Goal: Information Seeking & Learning: Compare options

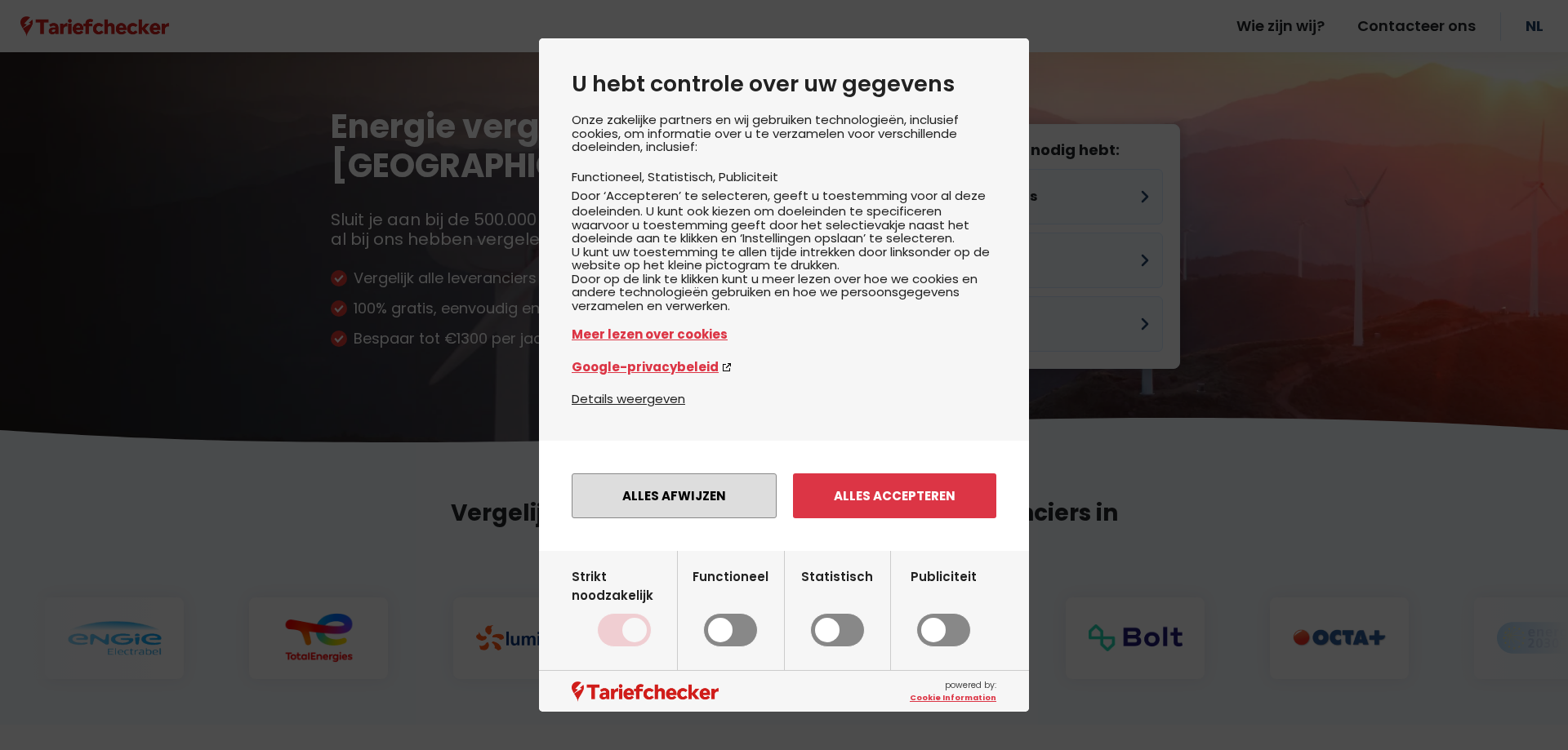
click at [724, 518] on button "Alles afwijzen" at bounding box center [674, 496] width 205 height 45
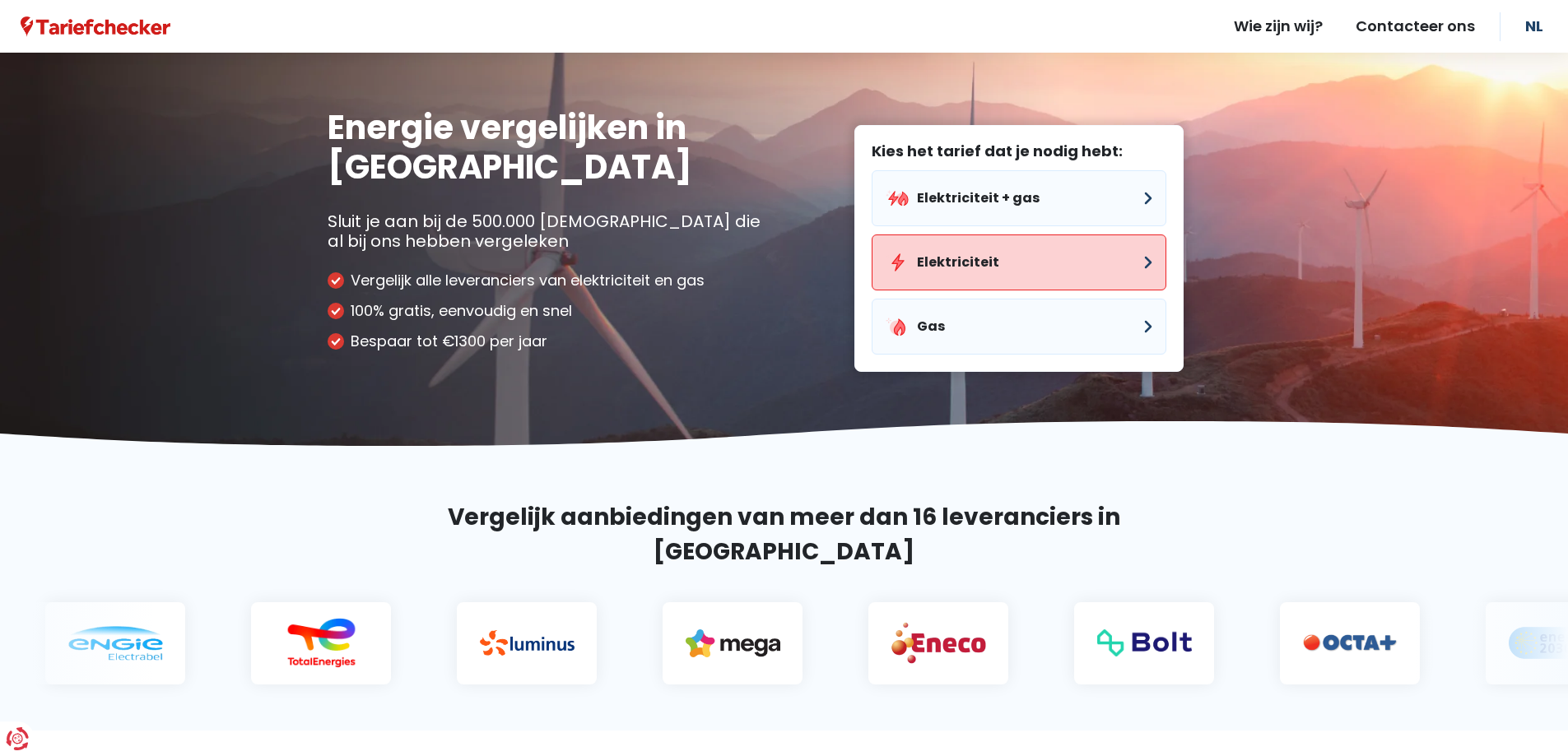
click at [1021, 271] on button "Elektriciteit" at bounding box center [1019, 262] width 295 height 56
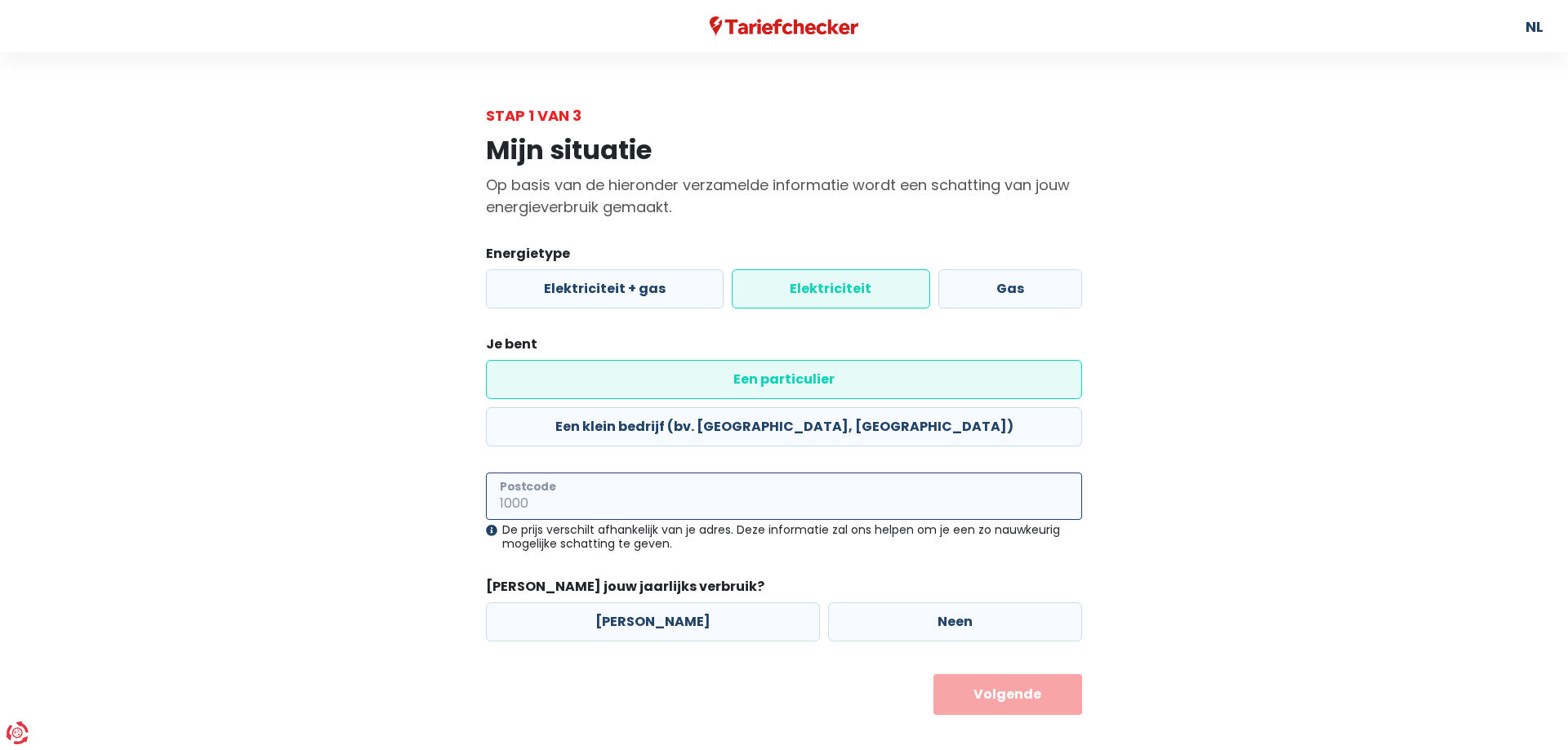
click at [573, 473] on input "Postcode" at bounding box center [783, 496] width 596 height 47
type input "8800"
click at [926, 602] on label "Neen" at bounding box center [954, 622] width 254 height 39
click at [926, 602] on input "Neen" at bounding box center [954, 622] width 254 height 39
radio input "true"
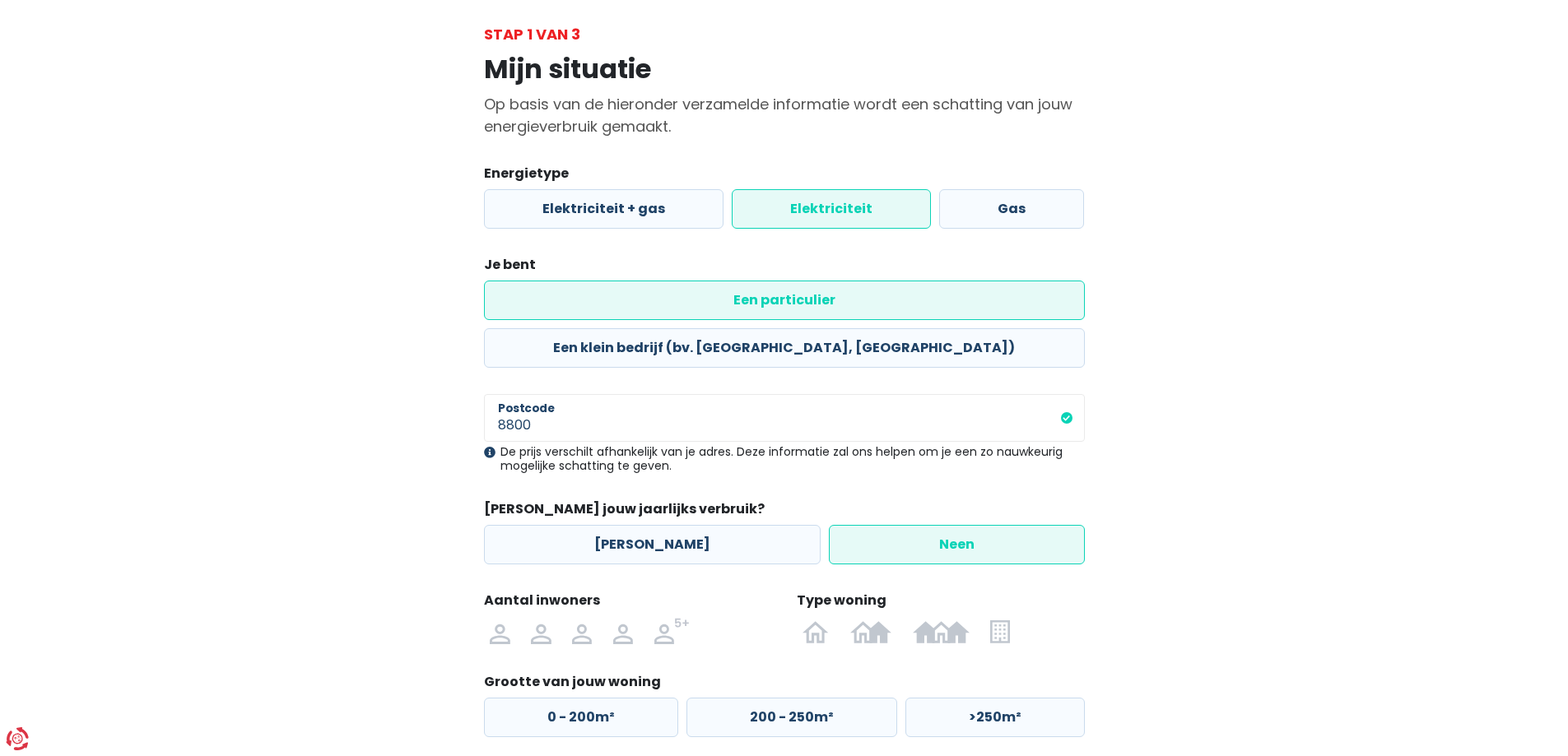
scroll to position [143, 0]
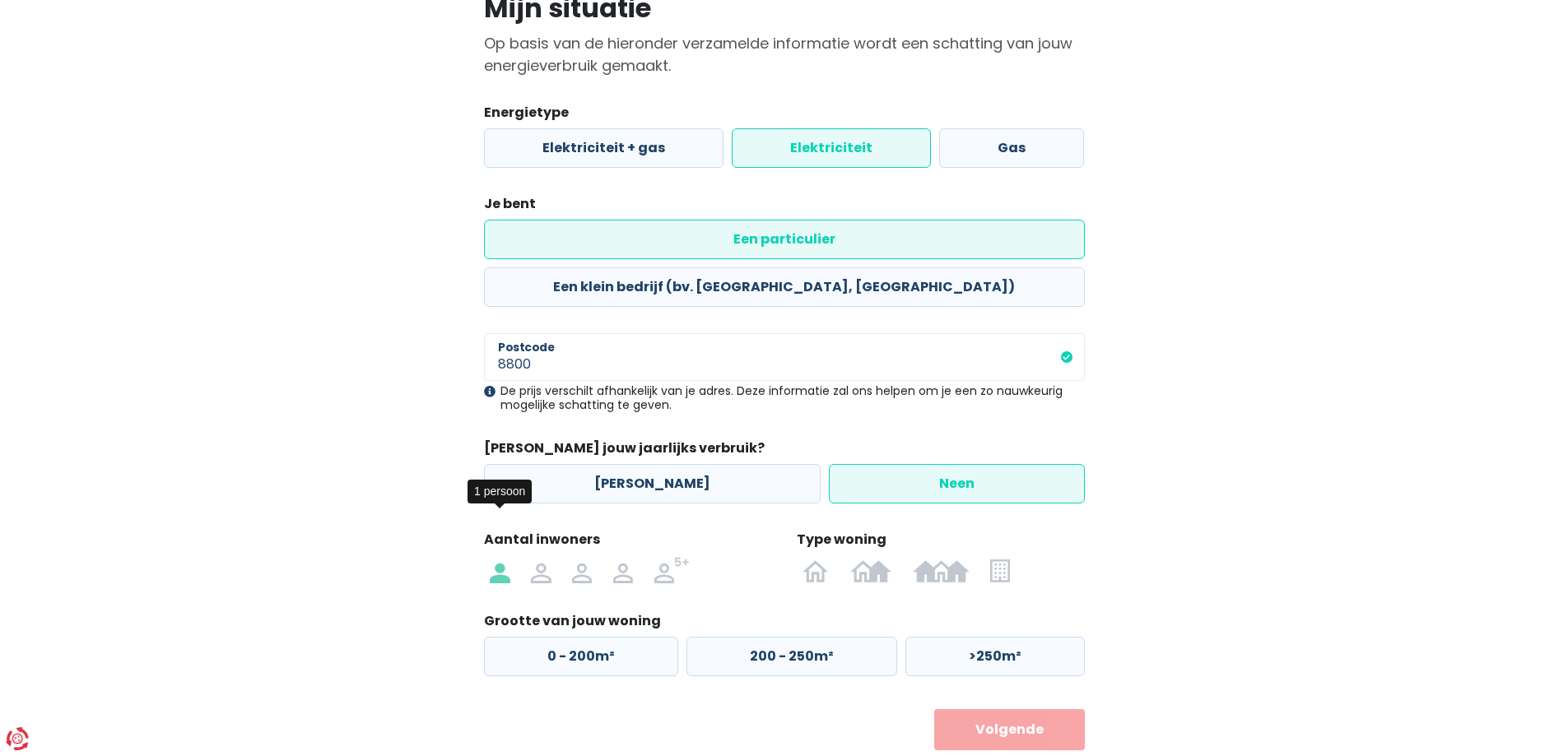
click at [511, 558] on label at bounding box center [500, 570] width 41 height 26
click at [511, 558] on input "radio" at bounding box center [500, 570] width 41 height 26
radio input "true"
click at [942, 558] on img at bounding box center [940, 570] width 57 height 26
click at [942, 558] on input "radio" at bounding box center [941, 570] width 78 height 26
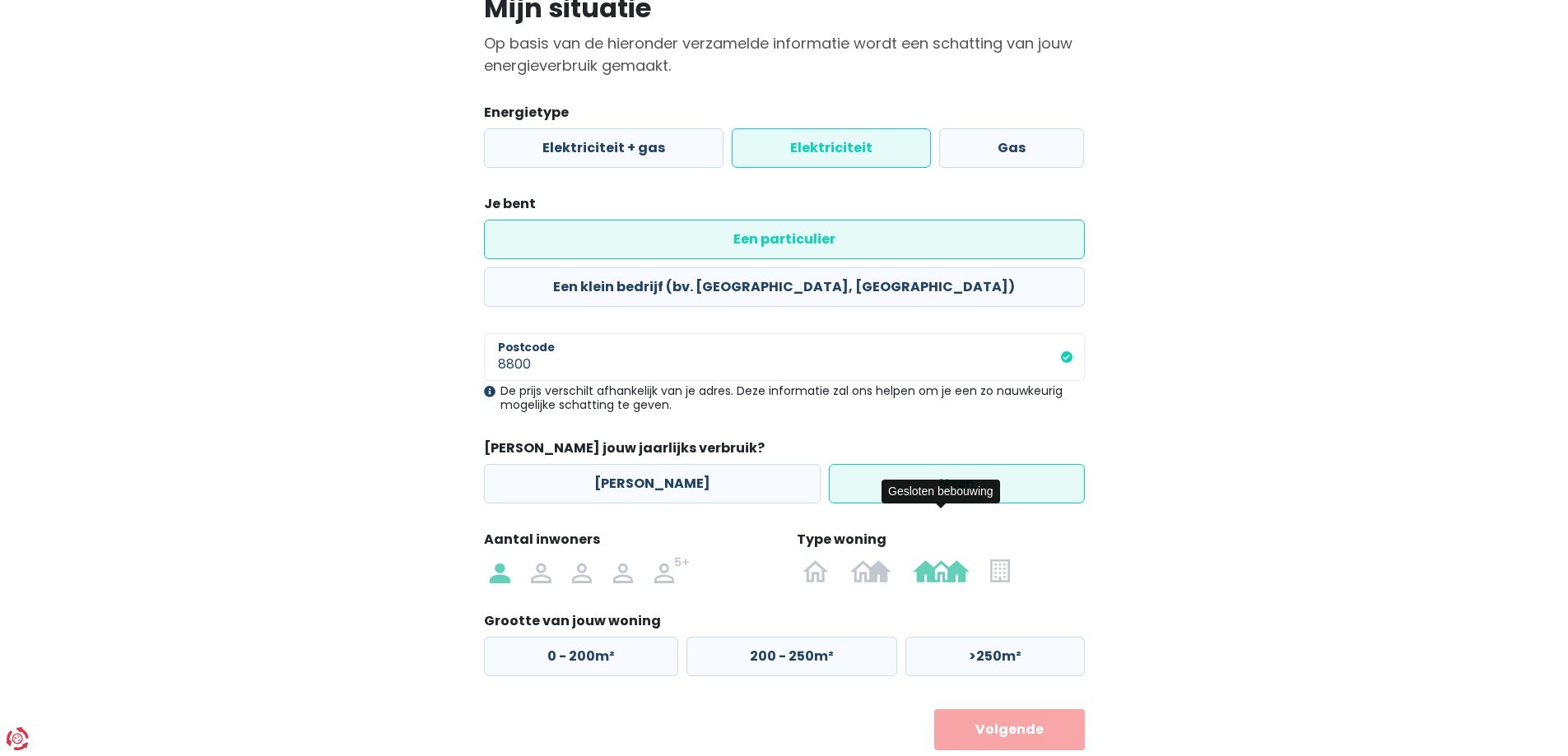
radio input "true"
click at [753, 637] on label "125 - 200m²" at bounding box center [788, 656] width 209 height 40
click at [753, 637] on input "125 - 200m²" at bounding box center [788, 656] width 209 height 40
radio input "true"
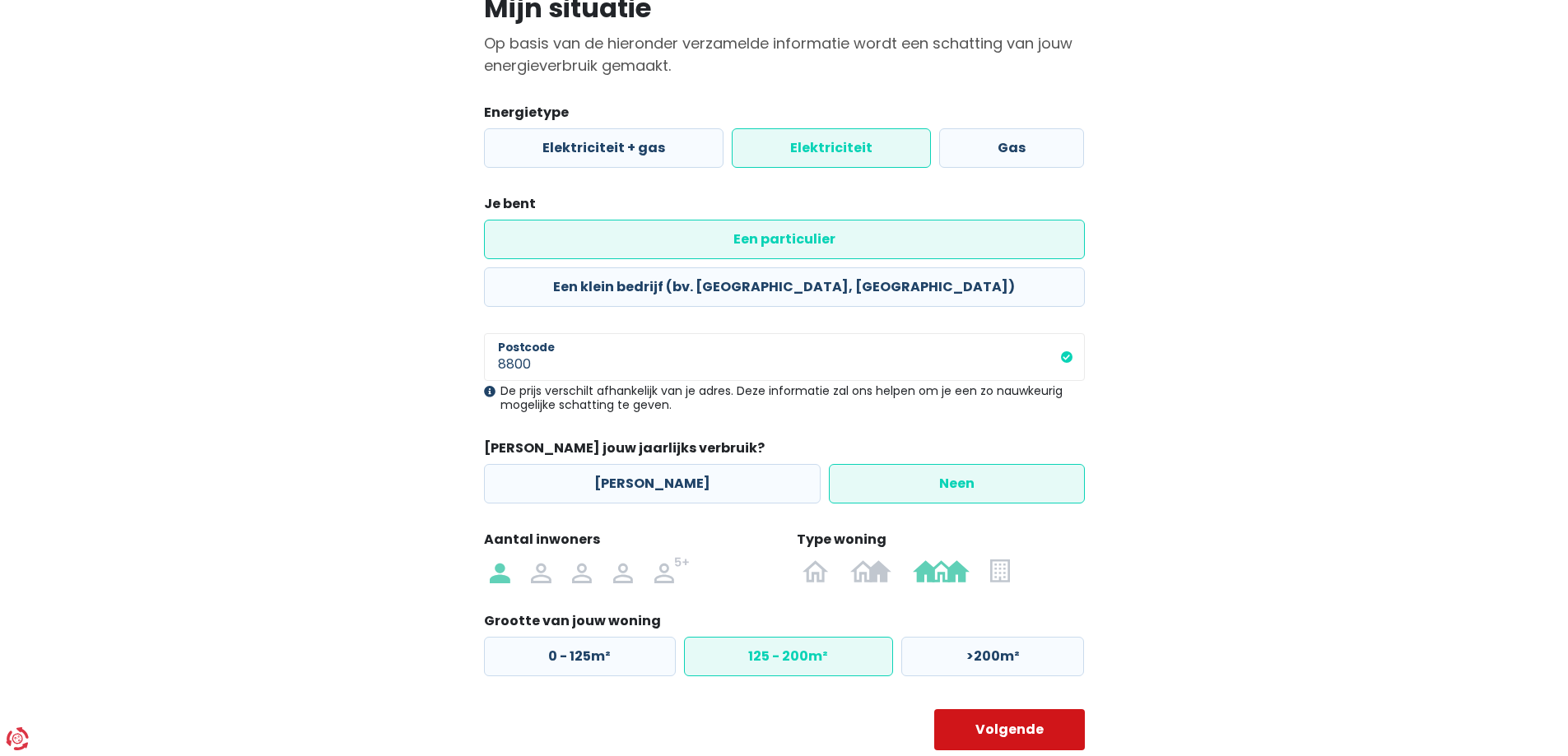
click at [1040, 709] on button "Volgende" at bounding box center [1009, 730] width 151 height 41
select select
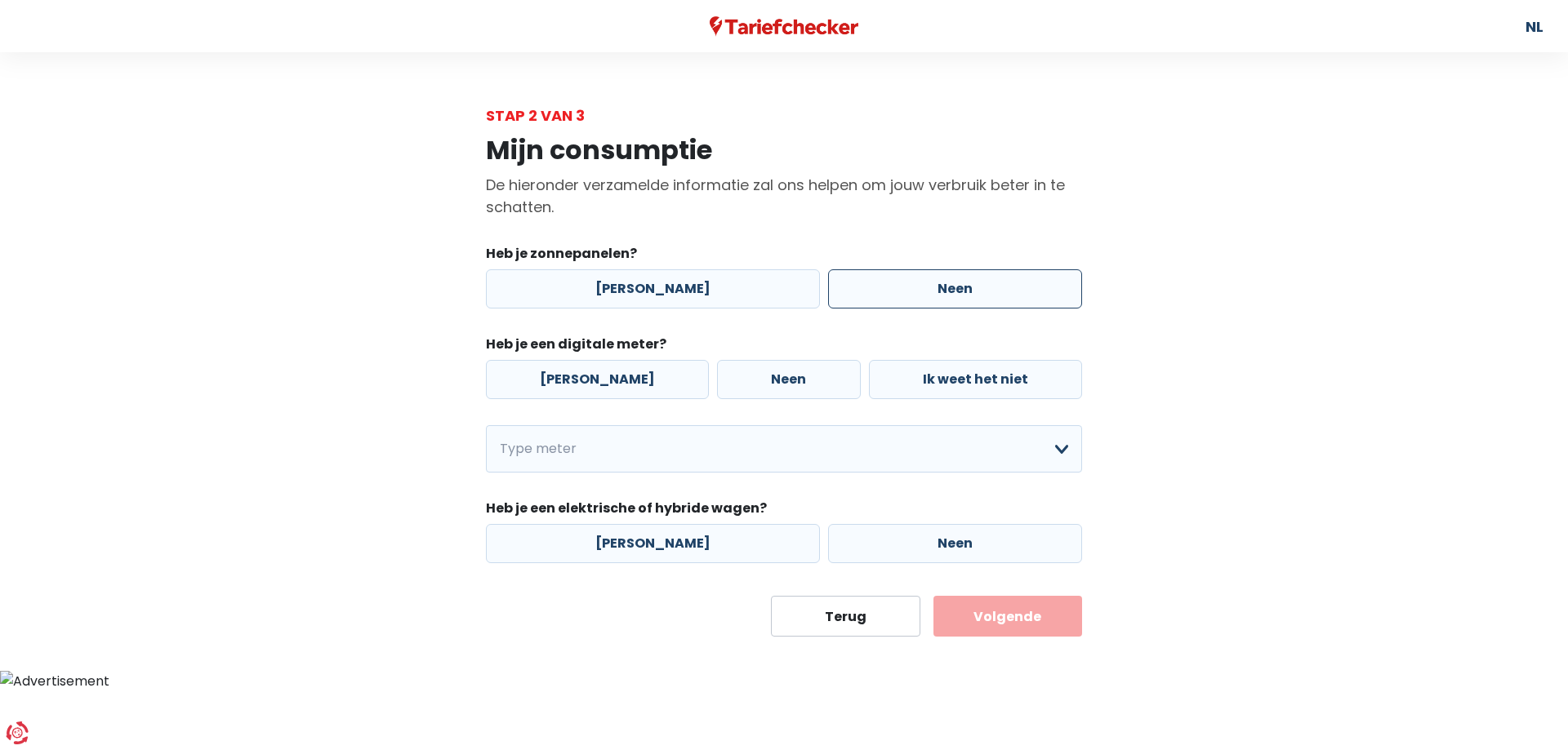
click at [1033, 292] on label "Neen" at bounding box center [954, 289] width 254 height 39
click at [1033, 292] on input "Neen" at bounding box center [954, 289] width 254 height 39
radio input "true"
click at [750, 373] on label "Neen" at bounding box center [788, 379] width 143 height 39
click at [750, 373] on input "Neen" at bounding box center [788, 379] width 143 height 39
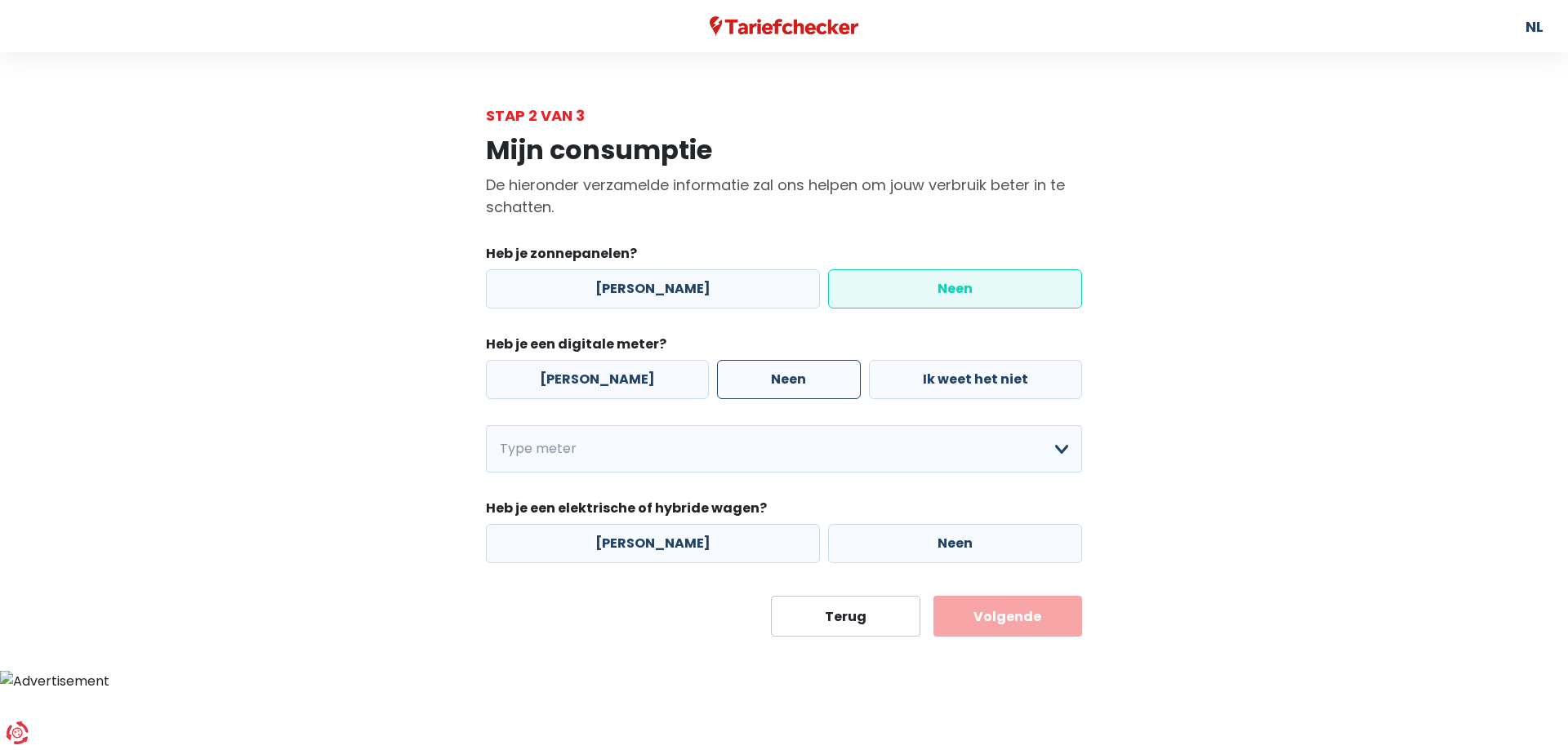
radio input "true"
click at [559, 373] on label "[PERSON_NAME]" at bounding box center [597, 379] width 223 height 39
click at [559, 373] on input "[PERSON_NAME]" at bounding box center [597, 379] width 223 height 39
radio input "true"
radio input "false"
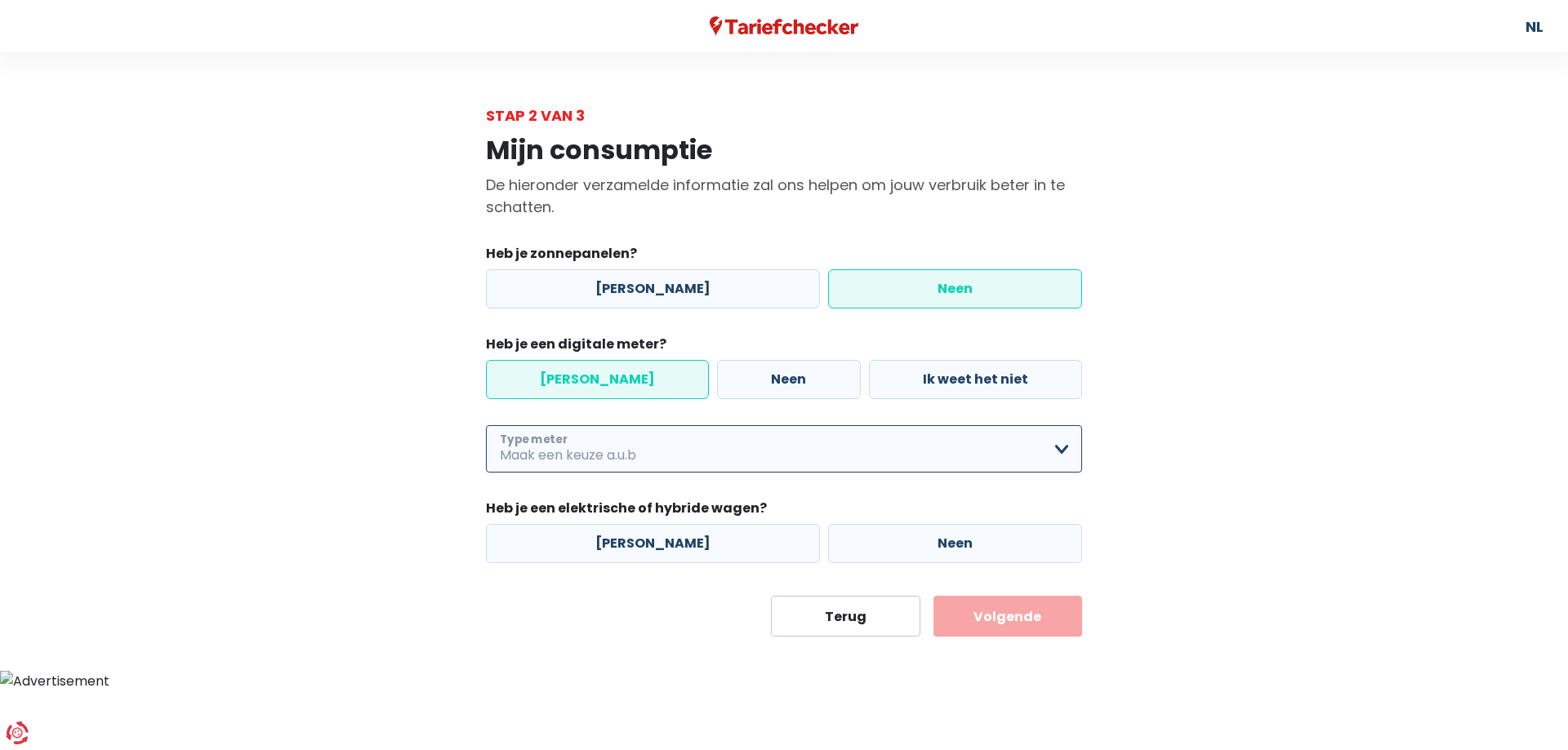
click at [576, 445] on select "Enkelvoudig Tweevoudig Enkelvoudig + uitsluitend nachttarief Tweevoudig + uitsl…" at bounding box center [783, 449] width 596 height 47
select select "day_night_bi_hourly"
click at [486, 426] on select "Enkelvoudig Tweevoudig Enkelvoudig + uitsluitend nachttarief Tweevoudig + uitsl…" at bounding box center [783, 449] width 596 height 47
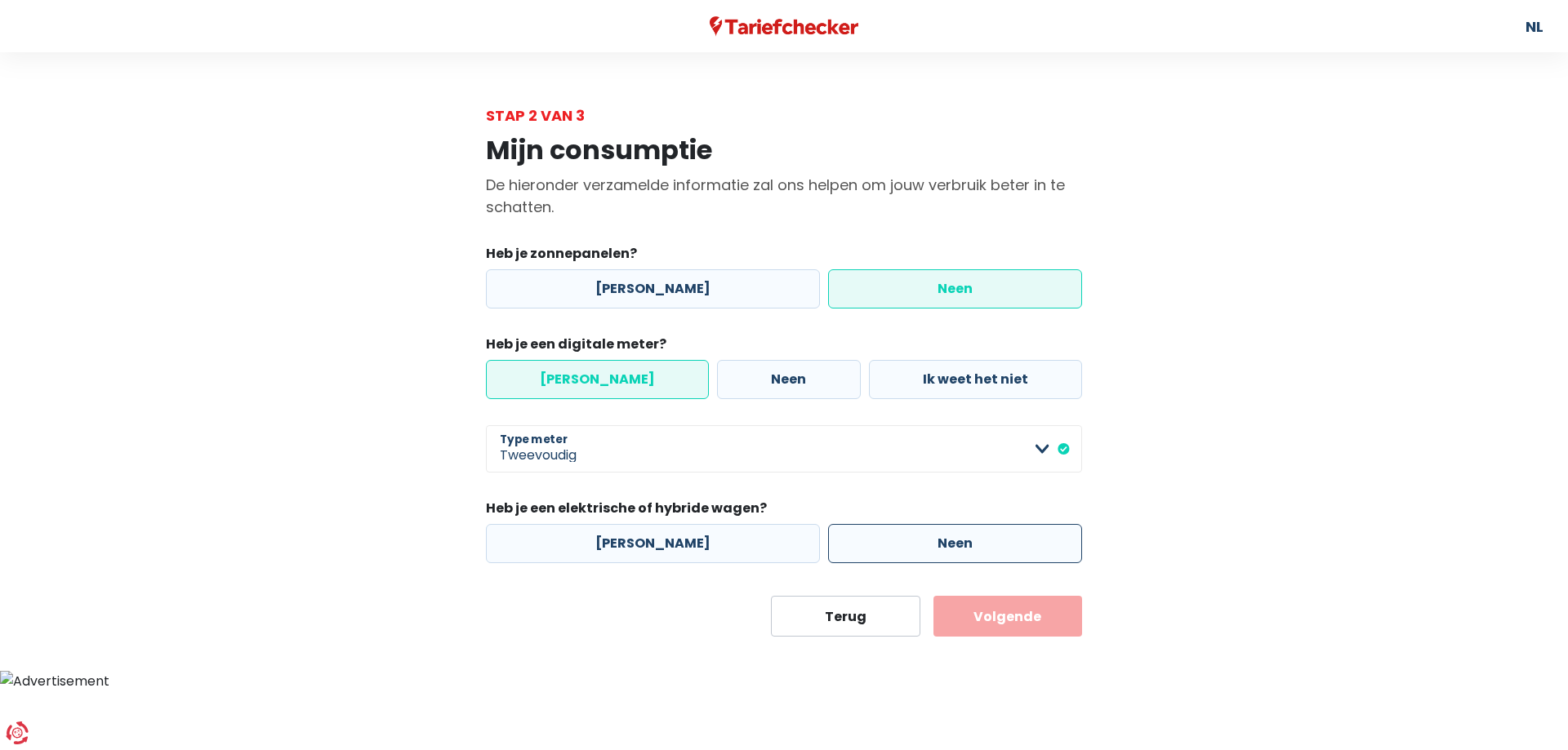
click at [943, 533] on label "Neen" at bounding box center [954, 543] width 254 height 39
click at [943, 533] on input "Neen" at bounding box center [954, 543] width 254 height 39
radio input "true"
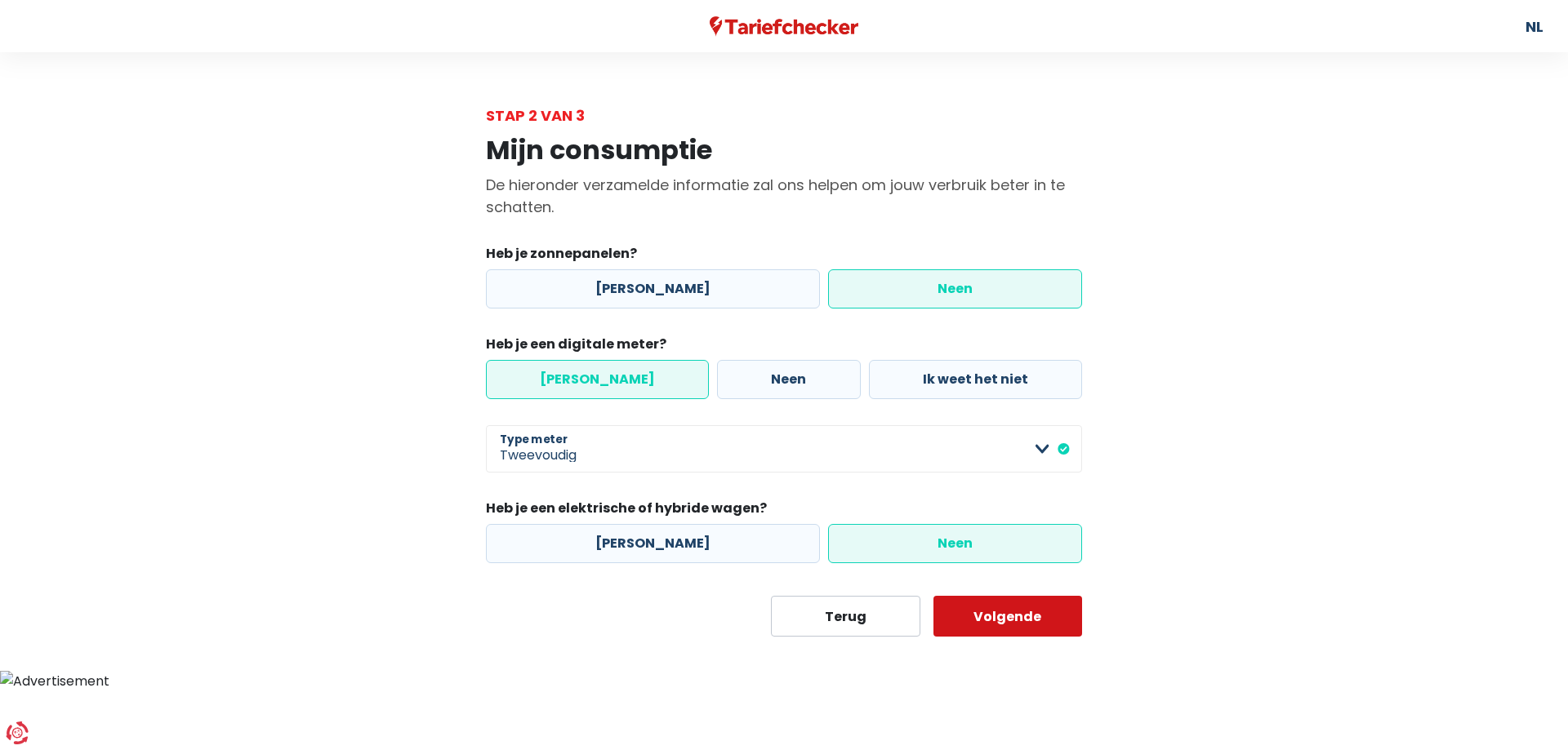
click at [1009, 606] on button "Volgende" at bounding box center [1009, 616] width 150 height 41
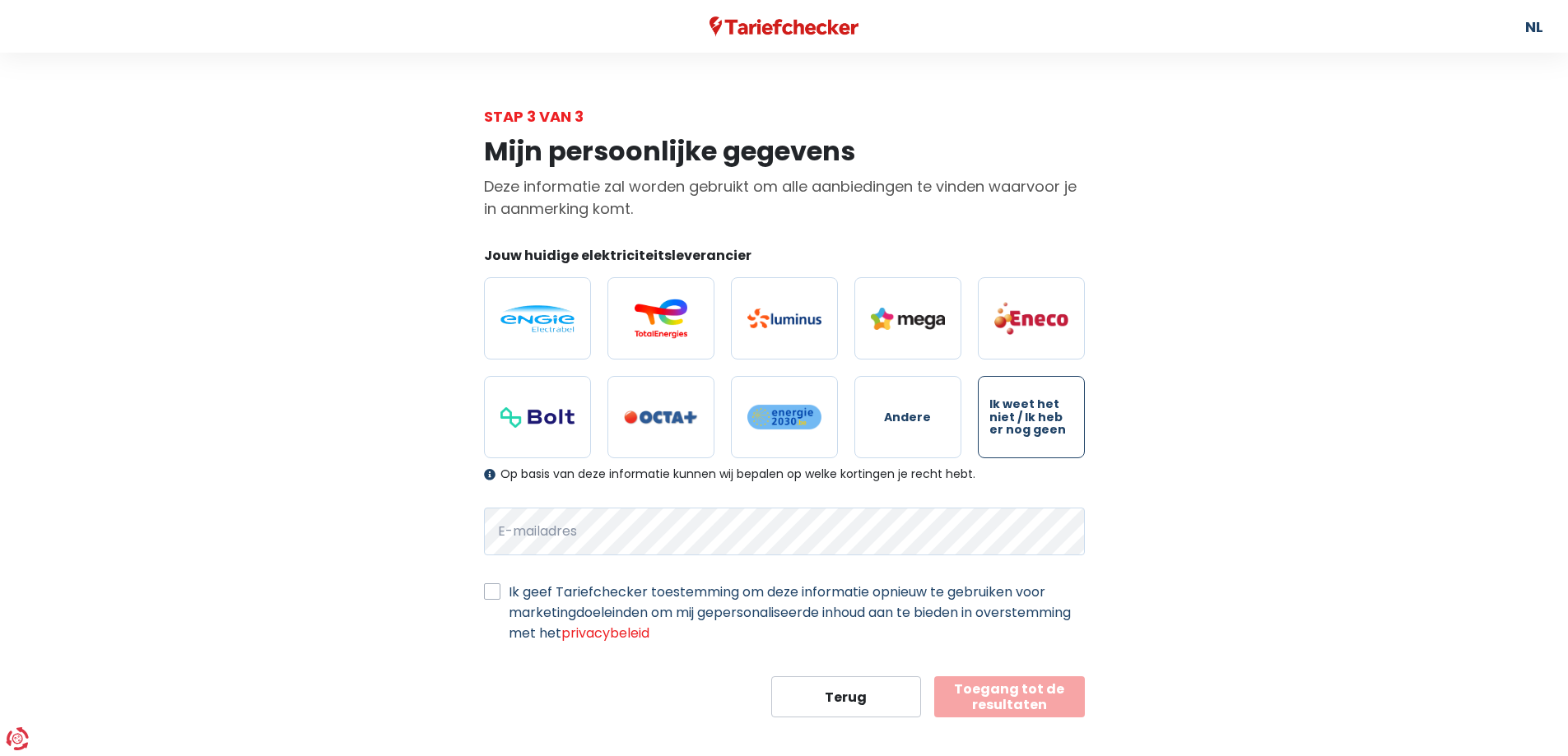
click at [1012, 421] on span "Ik weet het niet / Ik heb er nog geen" at bounding box center [1031, 418] width 84 height 38
click at [1012, 421] on input "Ik weet het niet / Ik heb er nog geen" at bounding box center [1031, 418] width 107 height 83
radio input "true"
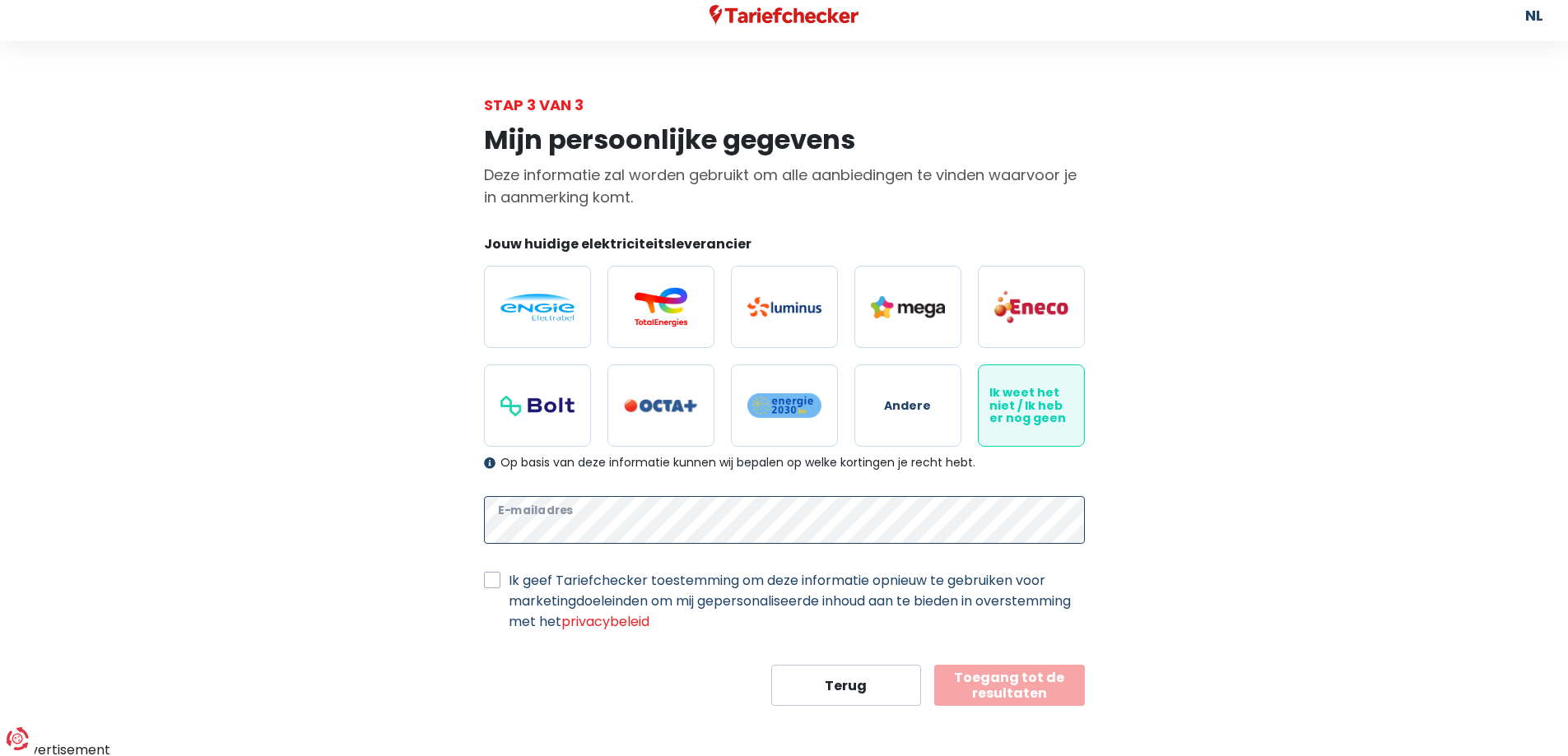
scroll to position [14, 0]
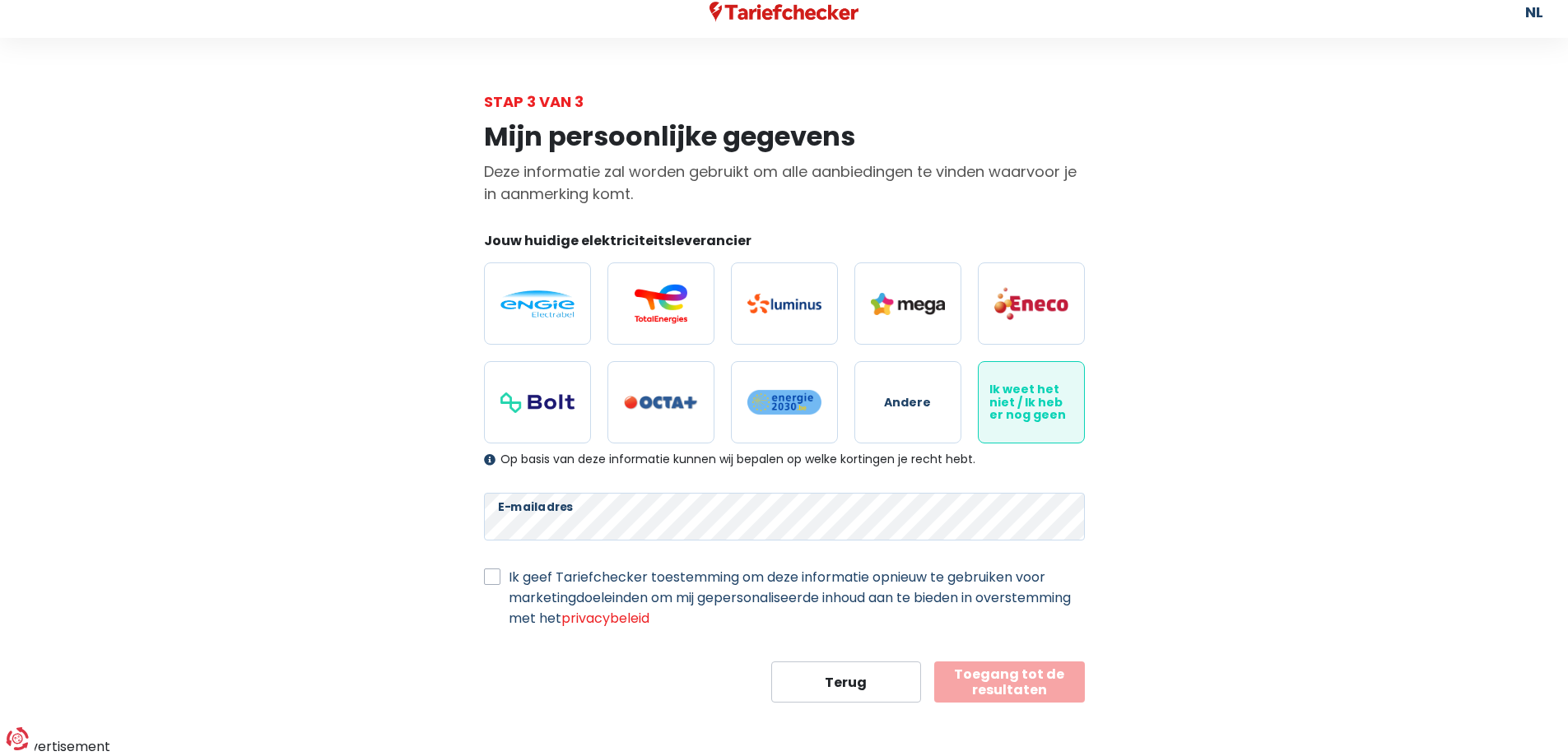
click at [508, 573] on label "Ik geef Tariefchecker toestemming om deze informatie opnieuw te gebruiken voor …" at bounding box center [797, 598] width 577 height 62
click at [497, 573] on input "Ik geef Tariefchecker toestemming om deze informatie opnieuw te gebruiken voor …" at bounding box center [492, 576] width 16 height 16
checkbox input "true"
click at [1046, 684] on button "Toegang tot de resultaten" at bounding box center [1009, 682] width 151 height 41
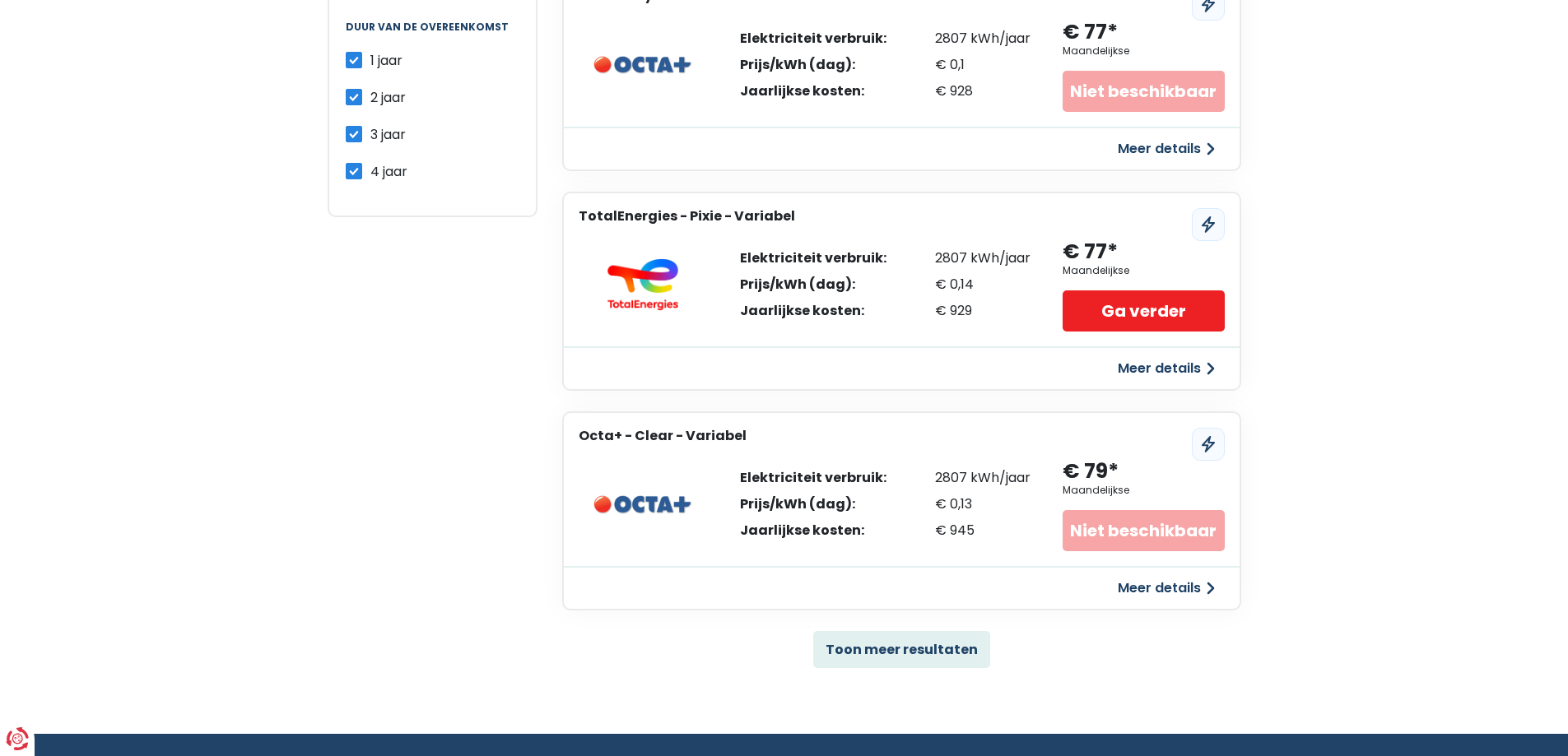
scroll to position [1080, 0]
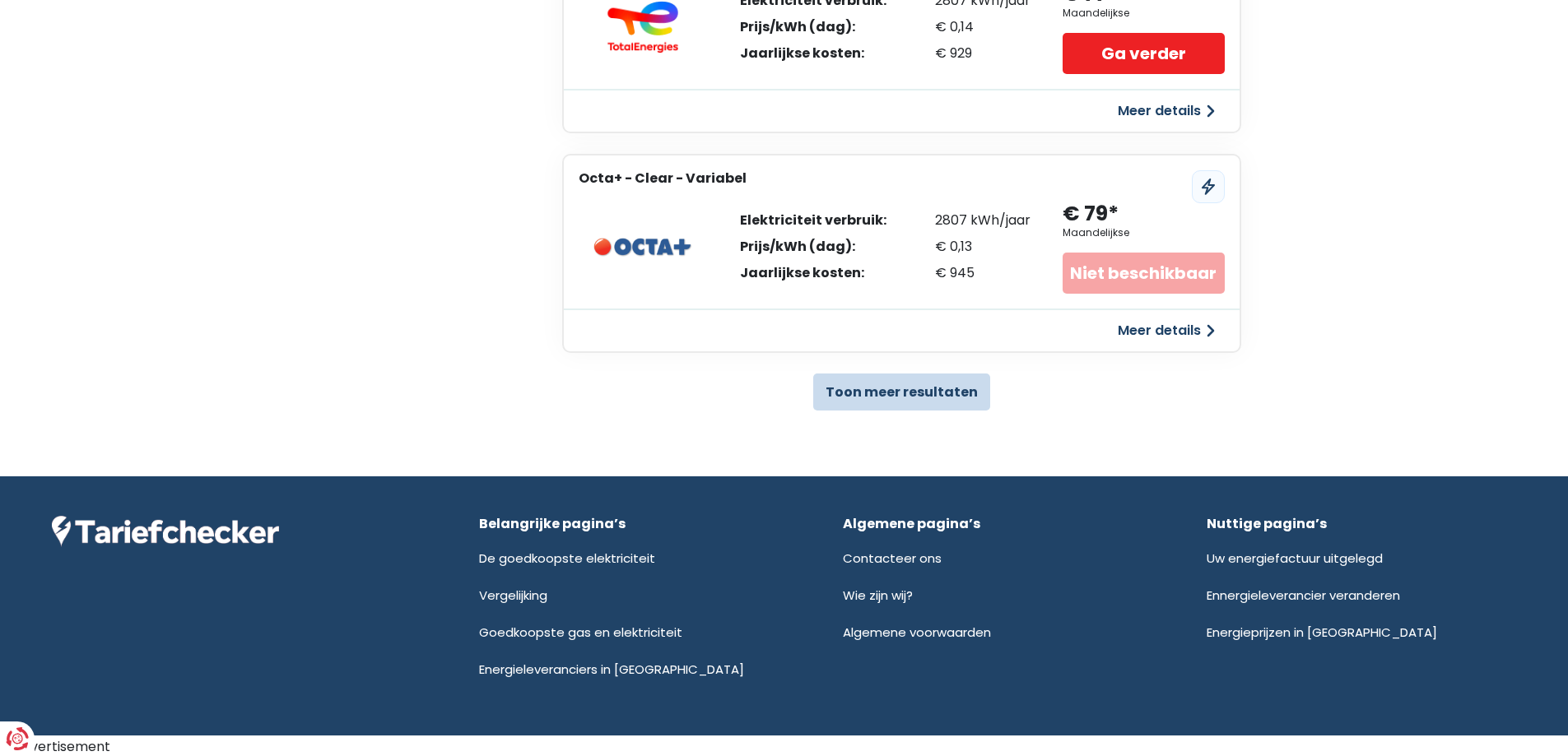
click at [966, 388] on button "Toon meer resultaten" at bounding box center [902, 391] width 177 height 37
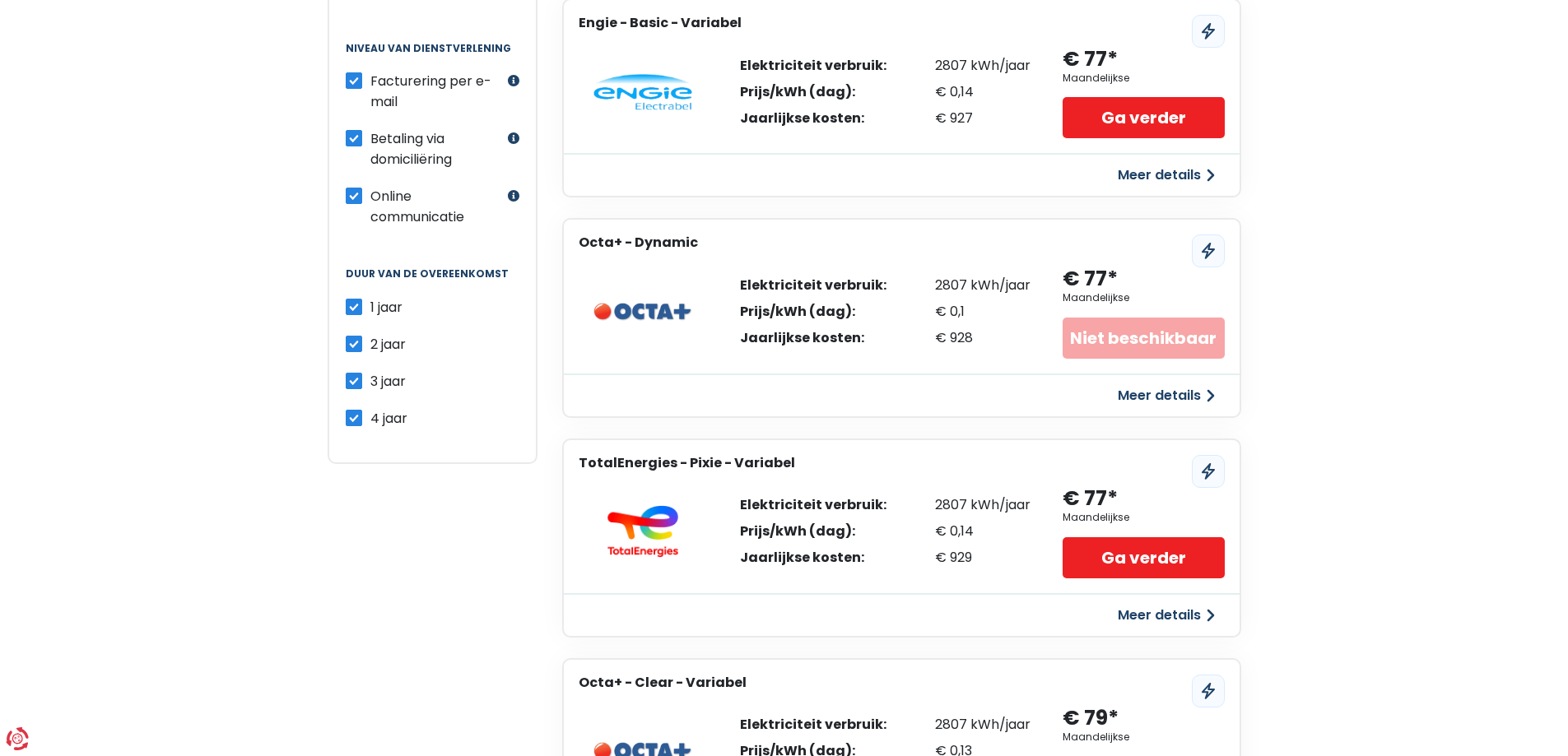
scroll to position [83, 0]
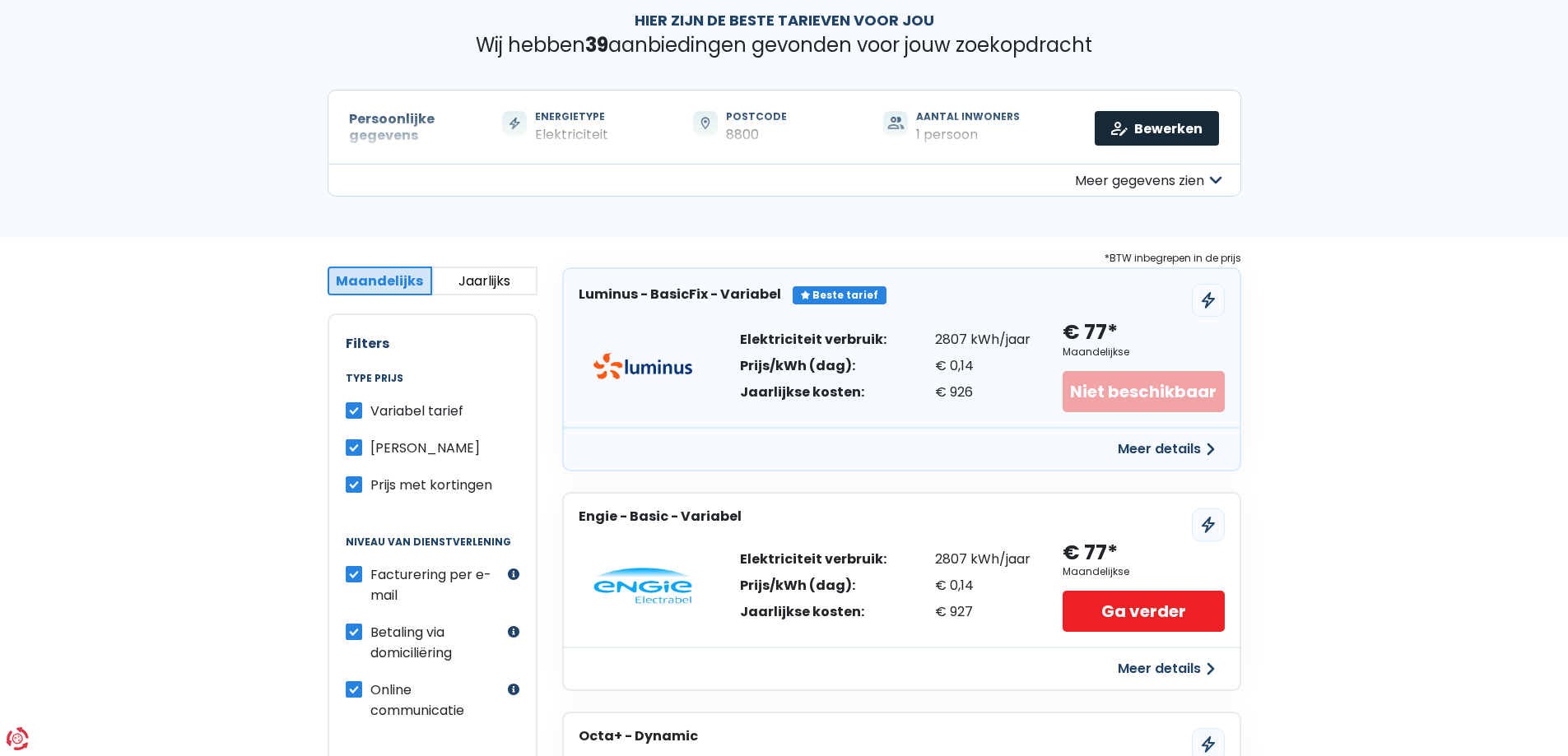
click at [1147, 125] on link "Bewerken" at bounding box center [1157, 128] width 124 height 34
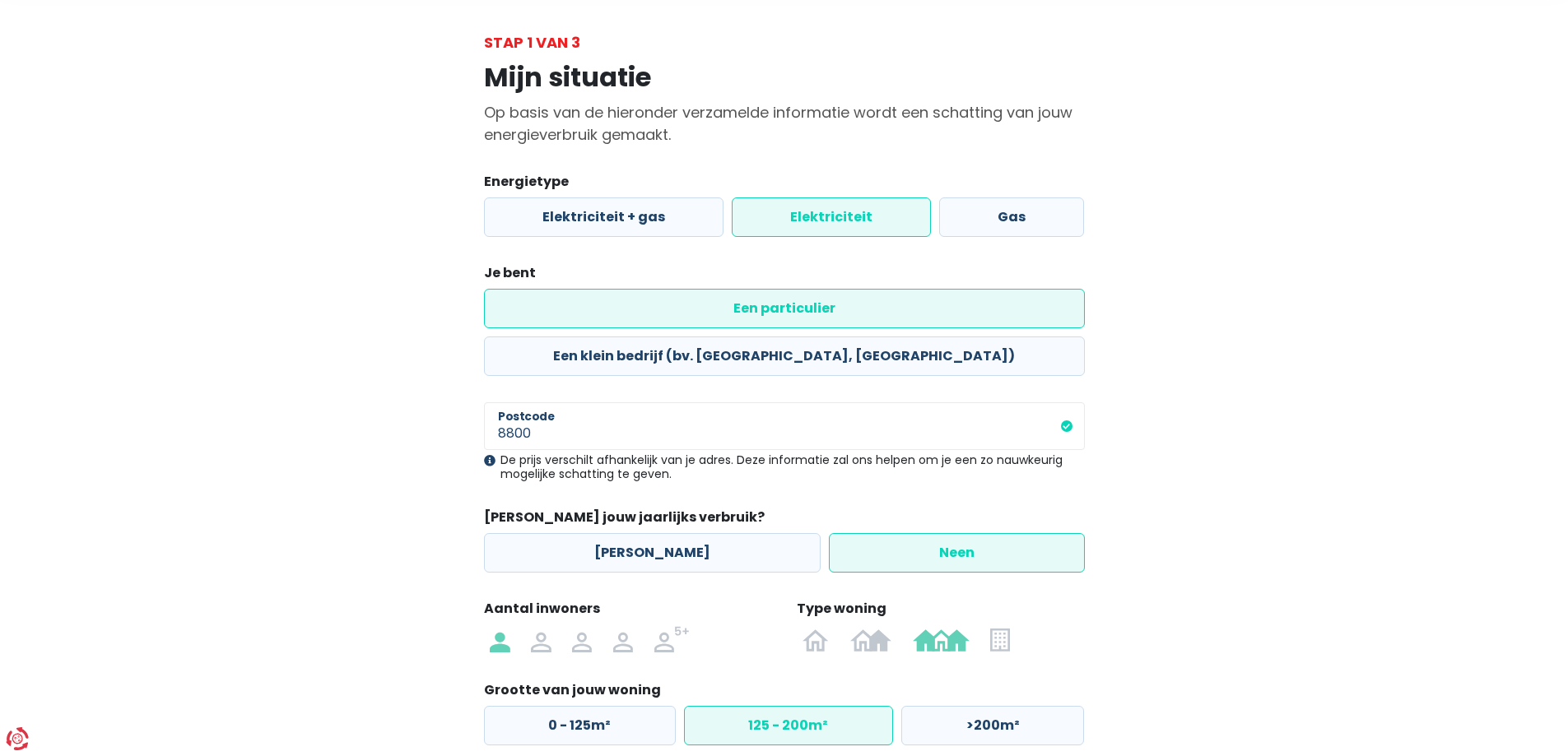
scroll to position [143, 0]
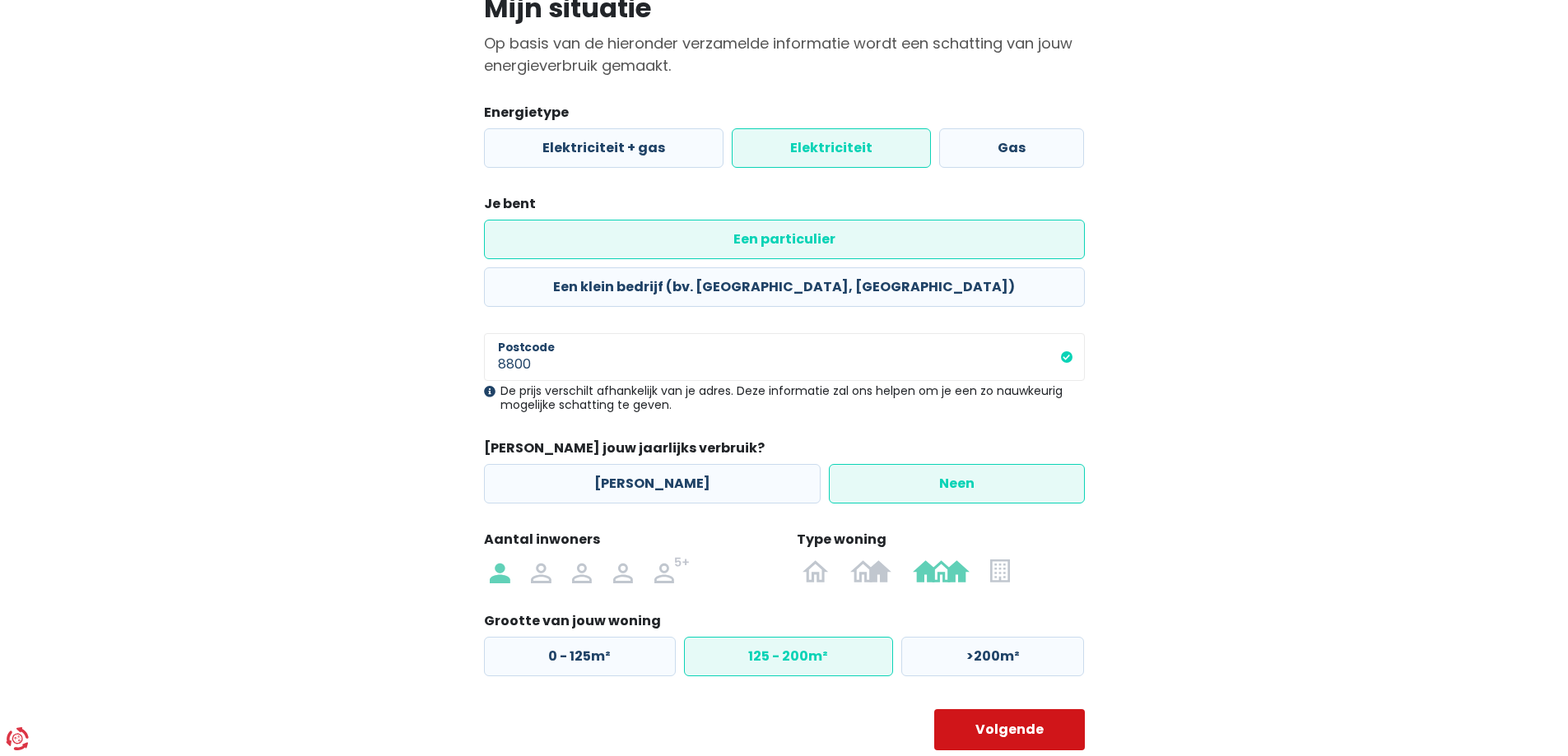
click at [1049, 709] on button "Volgende" at bounding box center [1009, 730] width 151 height 41
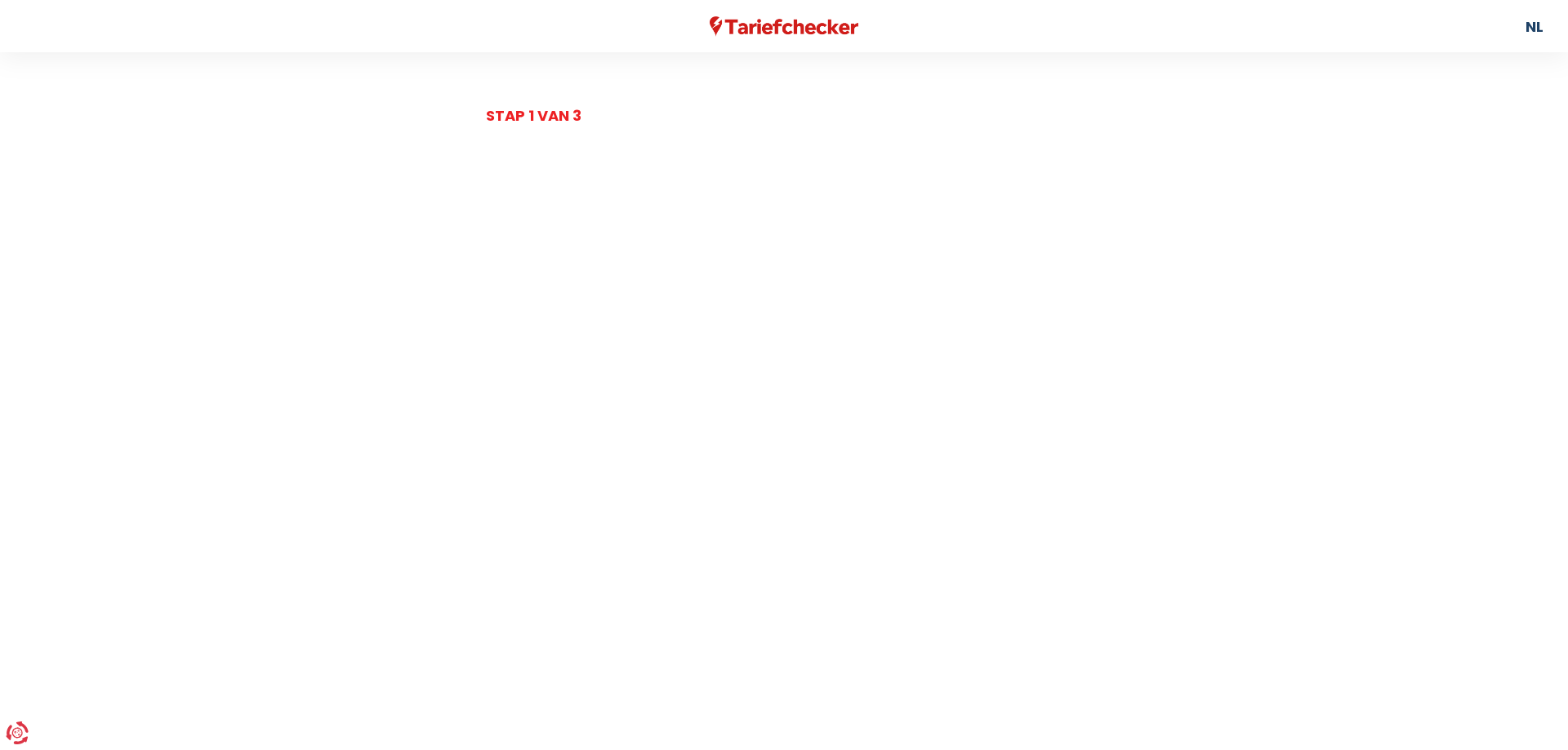
select select "day_night_bi_hourly"
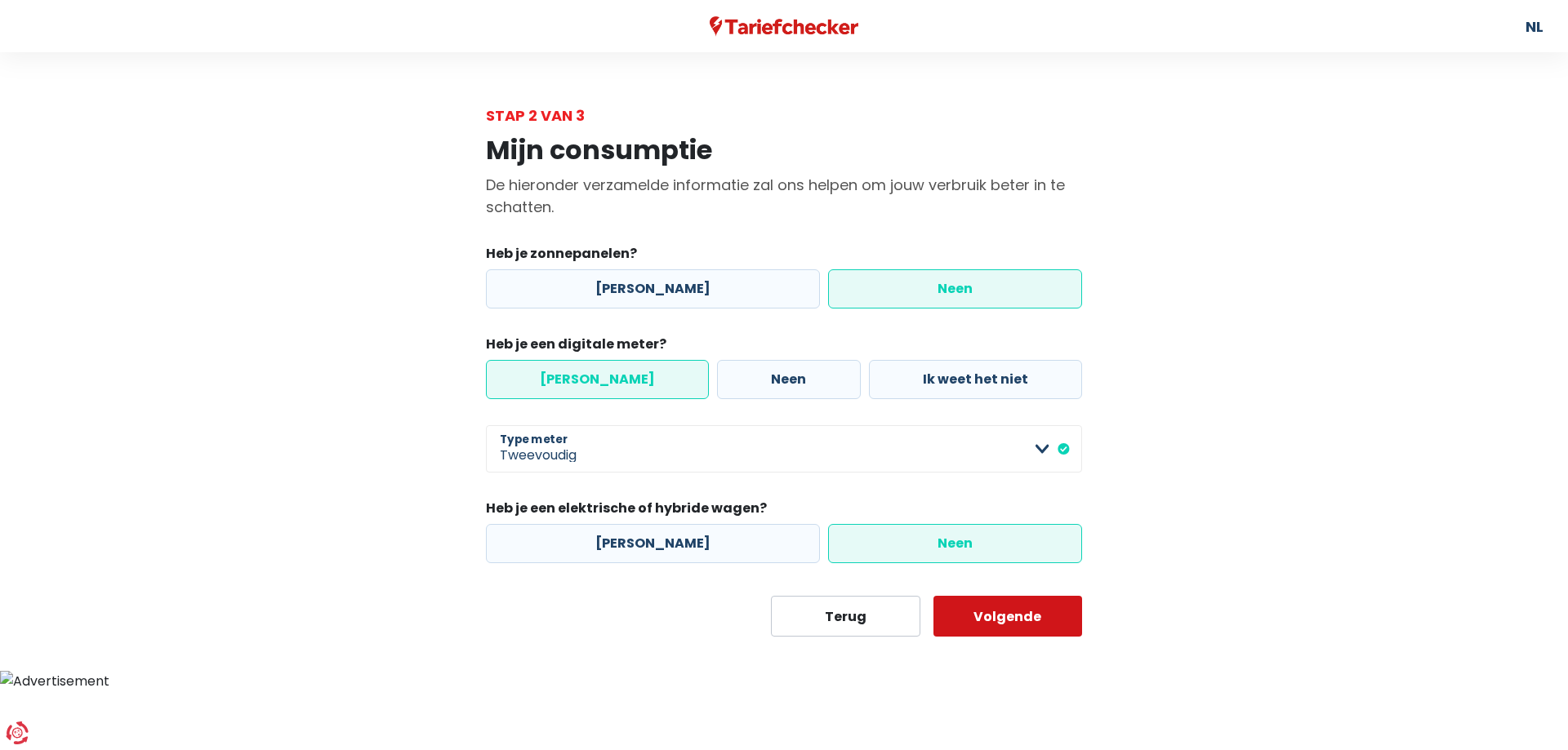
click at [1017, 611] on button "Volgende" at bounding box center [1009, 616] width 150 height 41
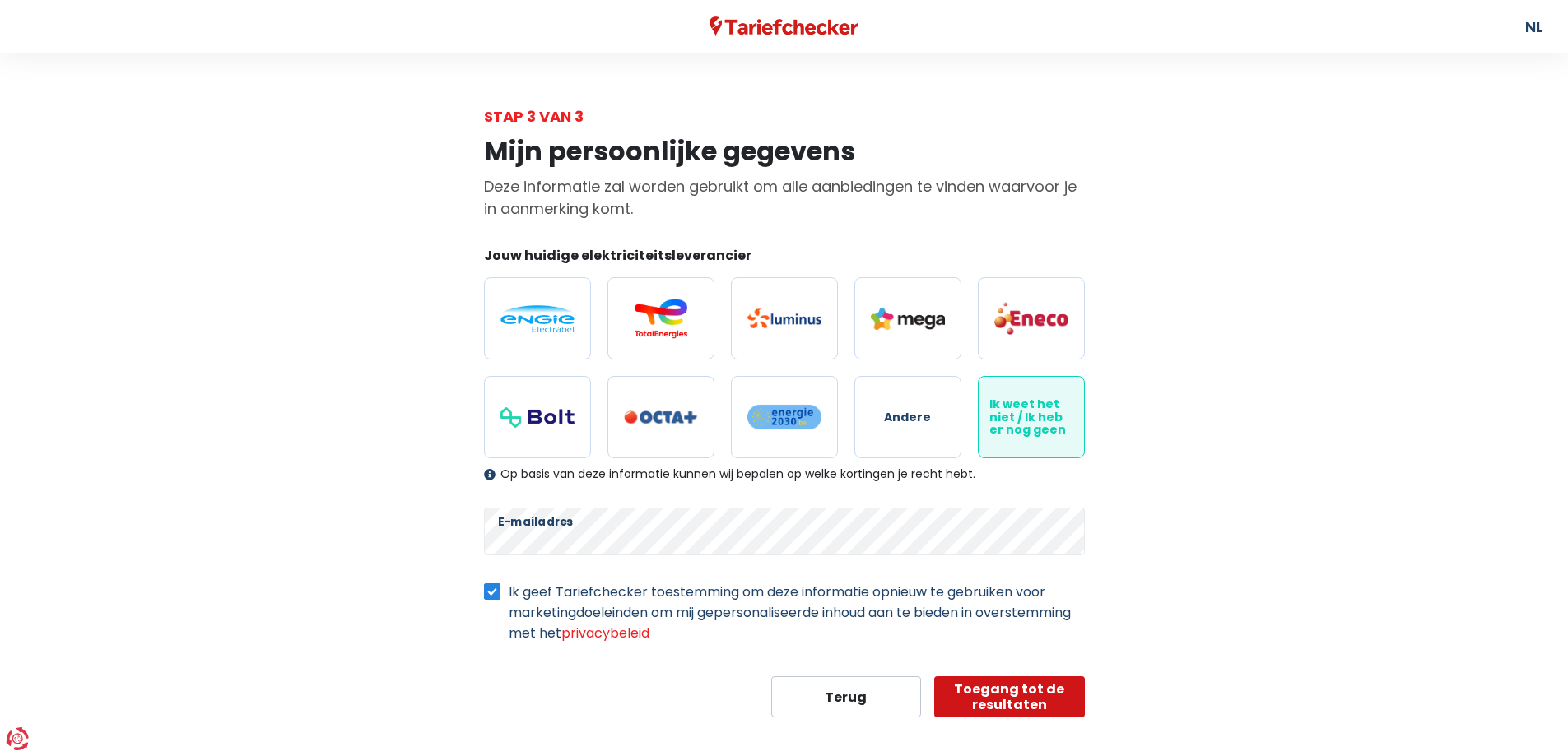
click at [966, 685] on button "Toegang tot de resultaten" at bounding box center [1009, 697] width 151 height 41
